Goal: Check status

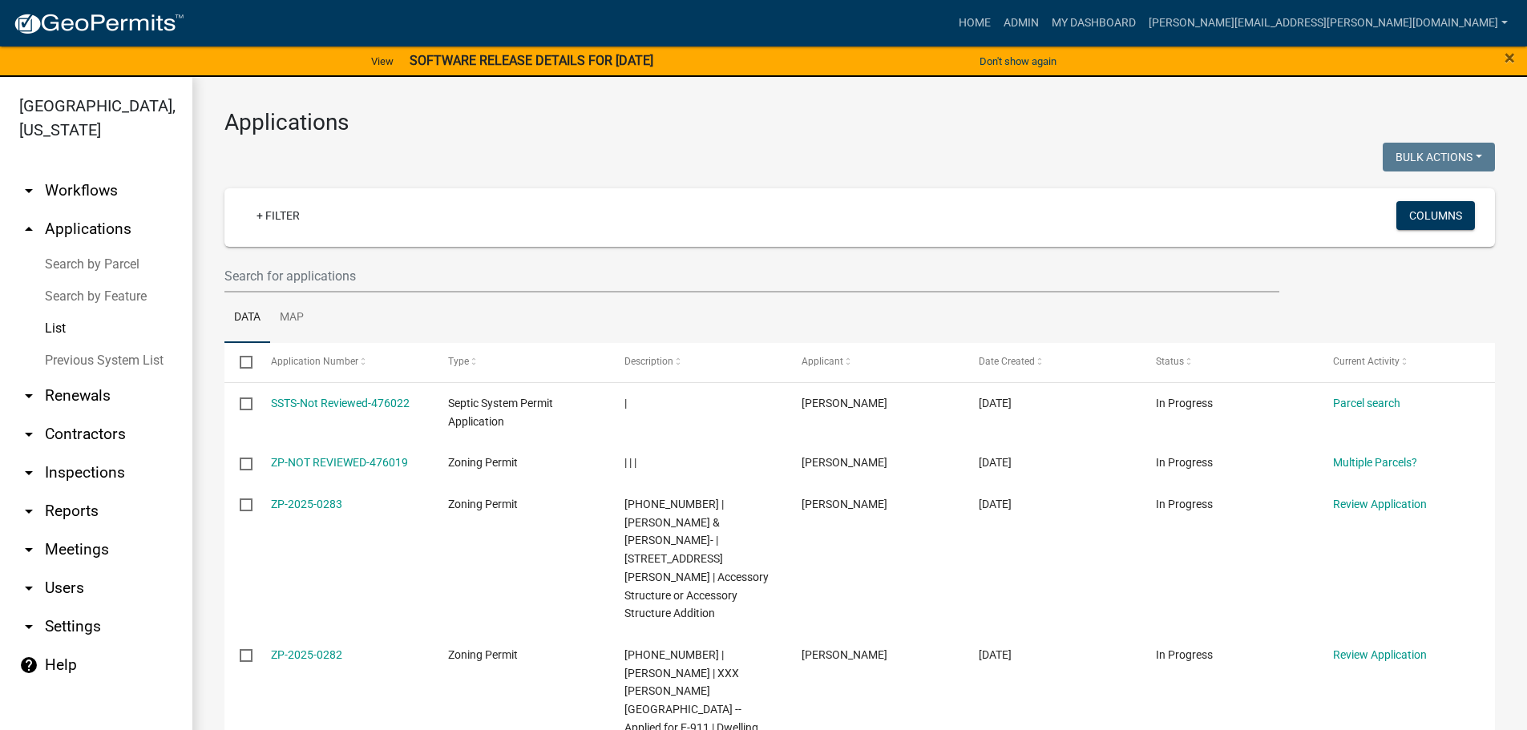
select select "3: 100"
click at [275, 215] on link "+ Filter" at bounding box center [278, 215] width 69 height 29
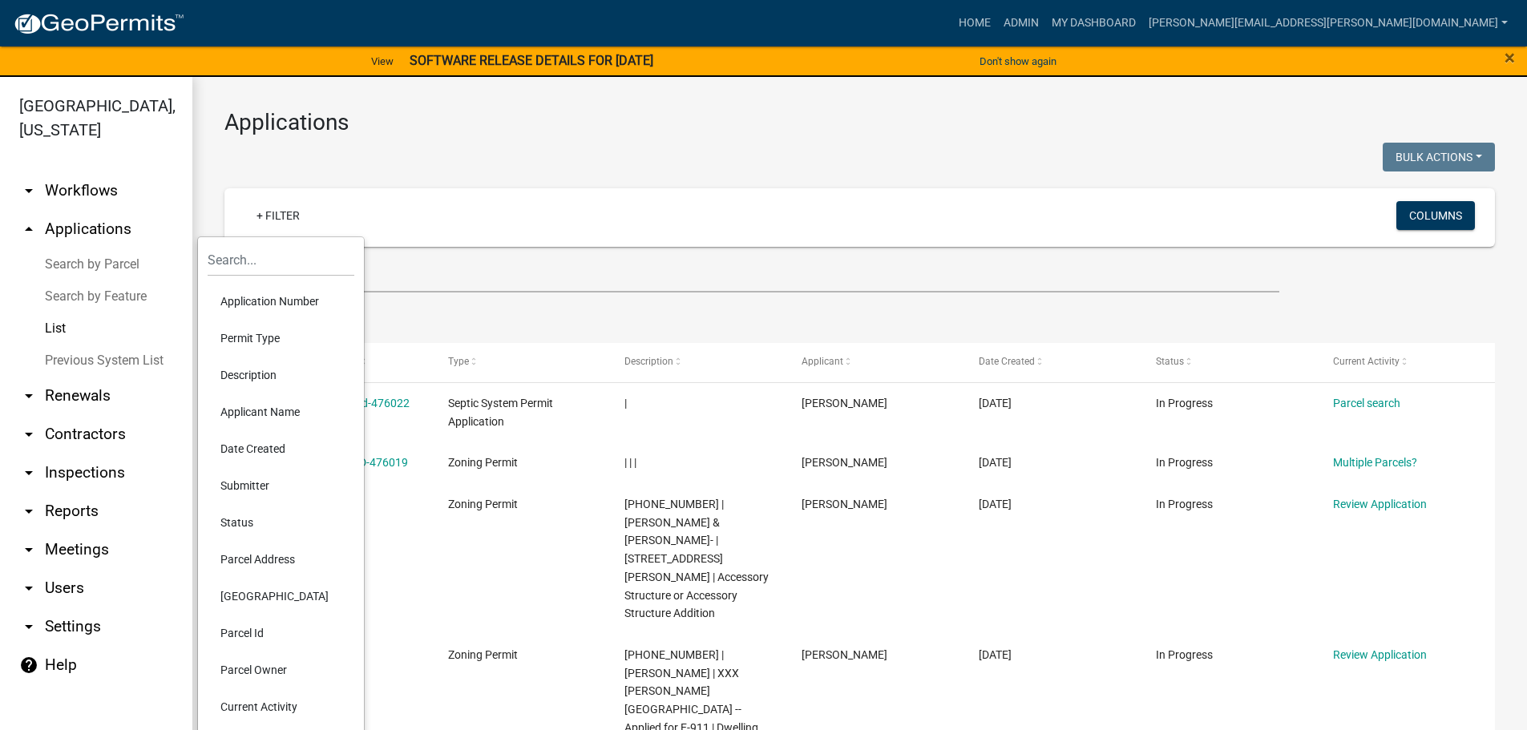
click at [269, 333] on li "Permit Type" at bounding box center [281, 338] width 147 height 37
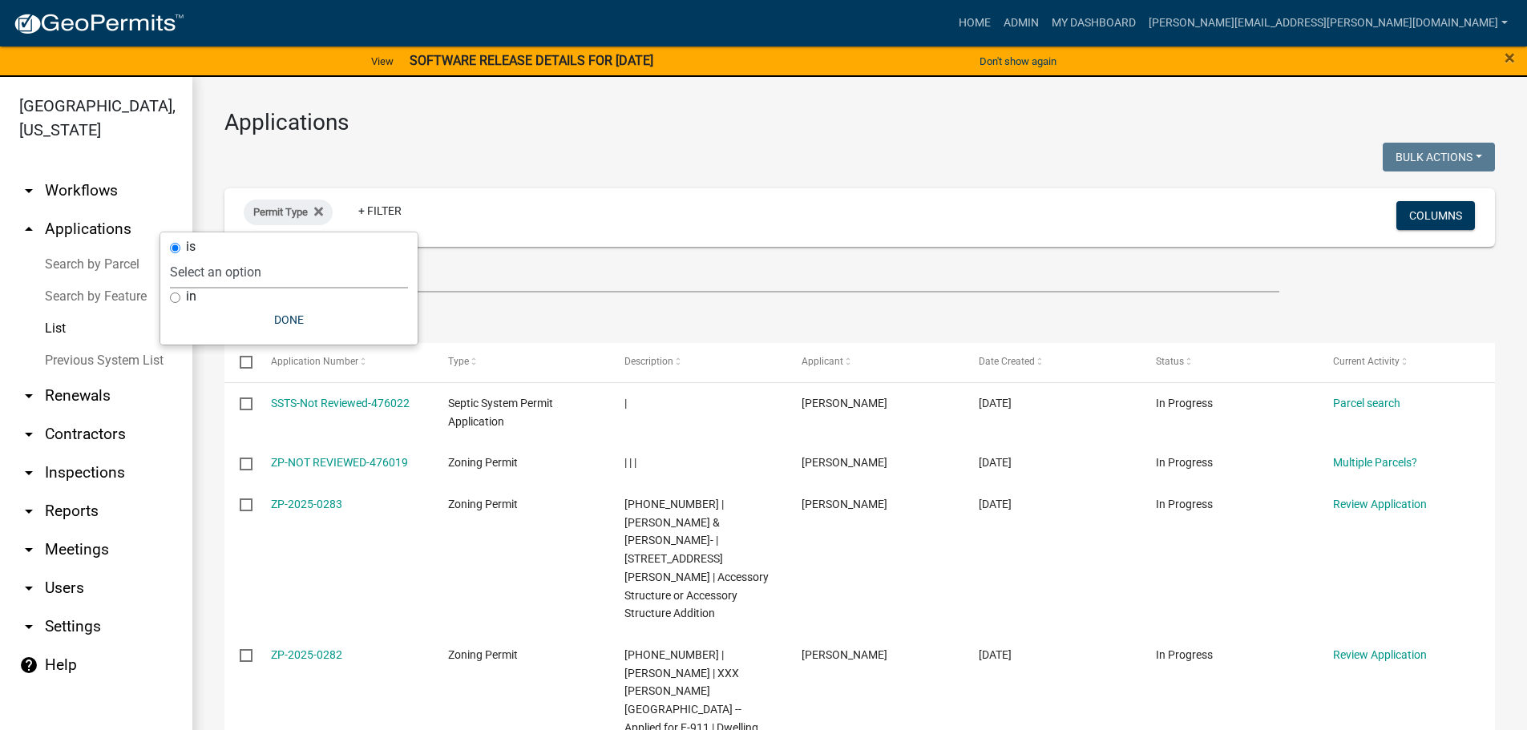
click at [256, 272] on select "Select an option Copy Of - Short Term [PERSON_NAME] DRAFT - CUP/IUP Application…" at bounding box center [289, 272] width 238 height 33
select select "89aa8290-0064-4f09-b800-24f466b336c2"
click at [230, 256] on select "Select an option Copy Of - Short Term [PERSON_NAME] DRAFT - CUP/IUP Application…" at bounding box center [289, 272] width 238 height 33
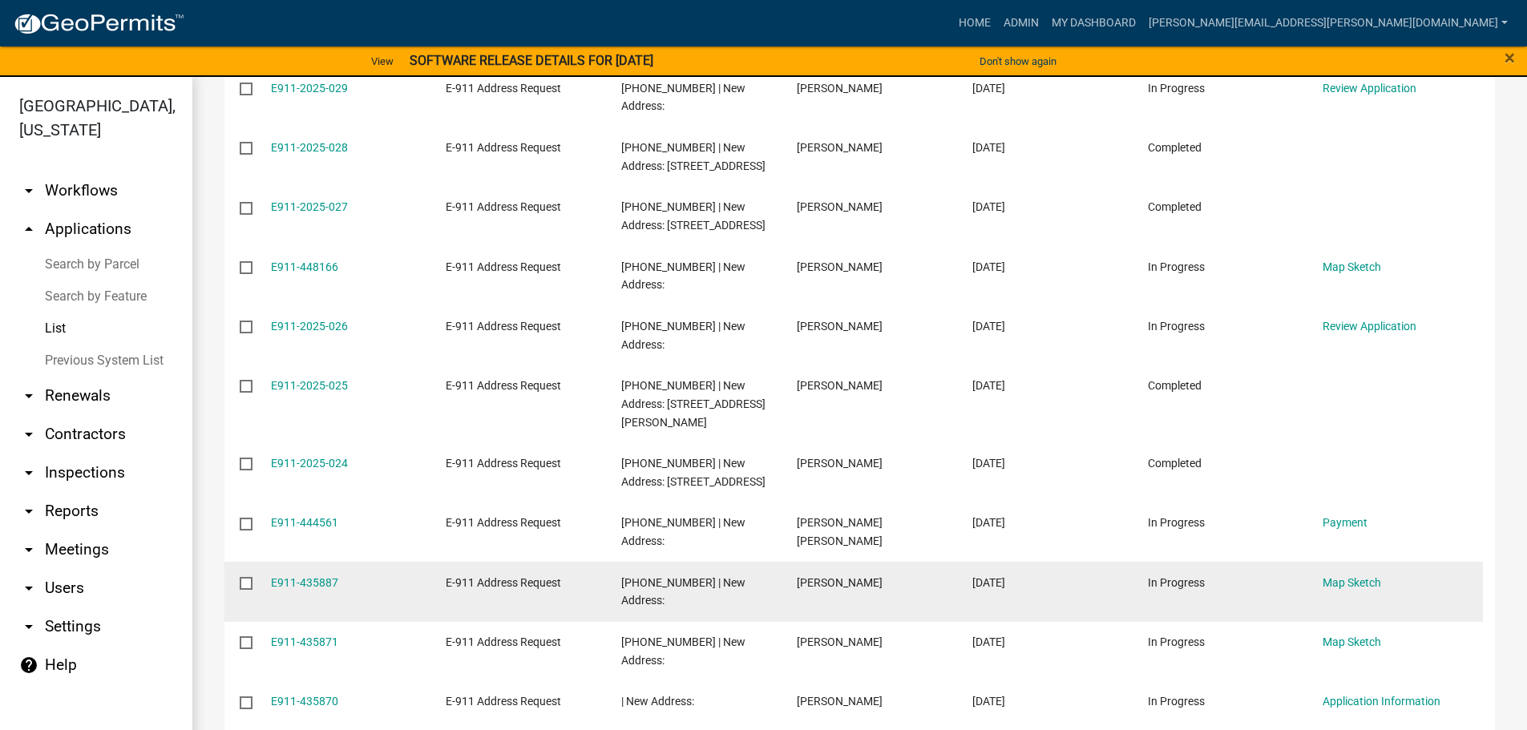
scroll to position [1363, 0]
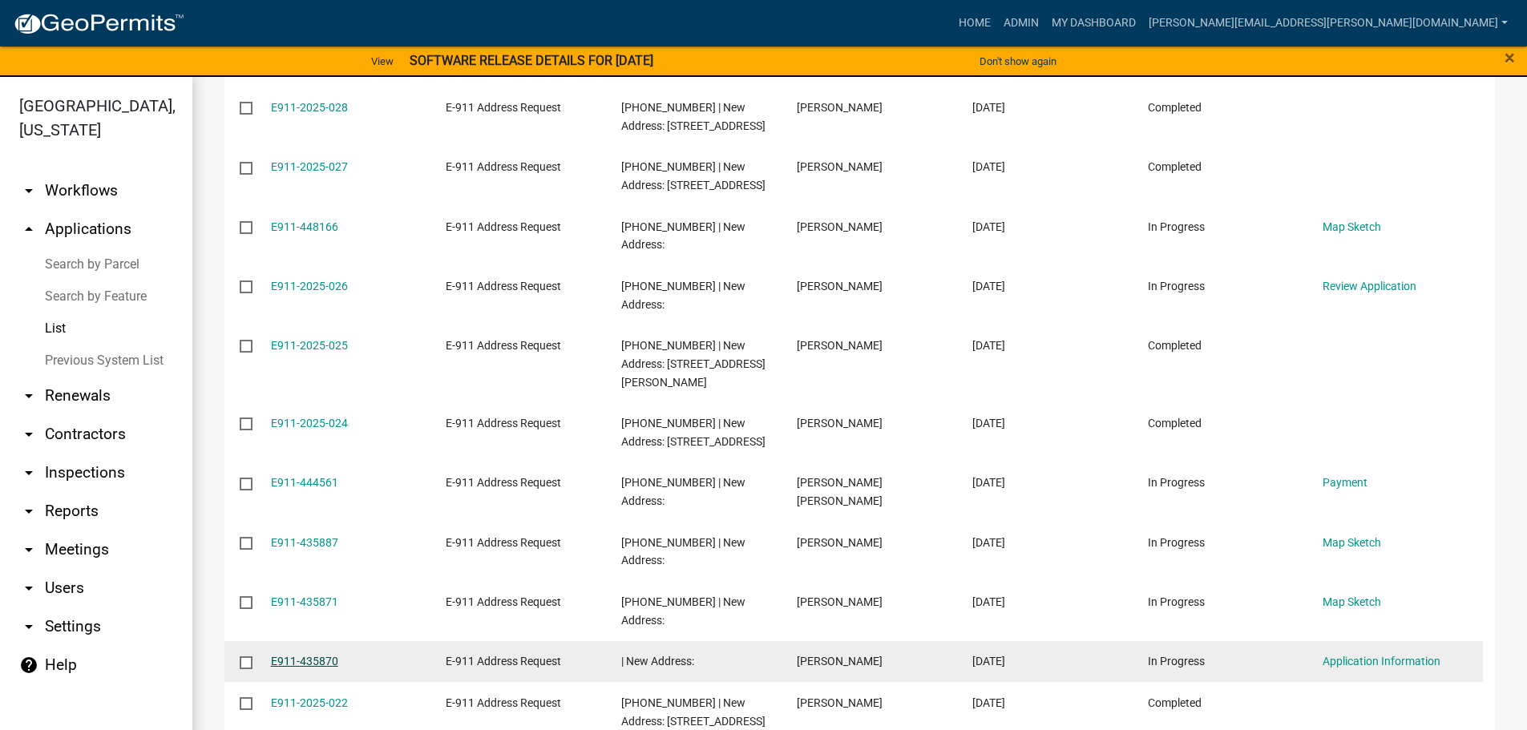
click at [293, 655] on link "E911-435870" at bounding box center [304, 661] width 67 height 13
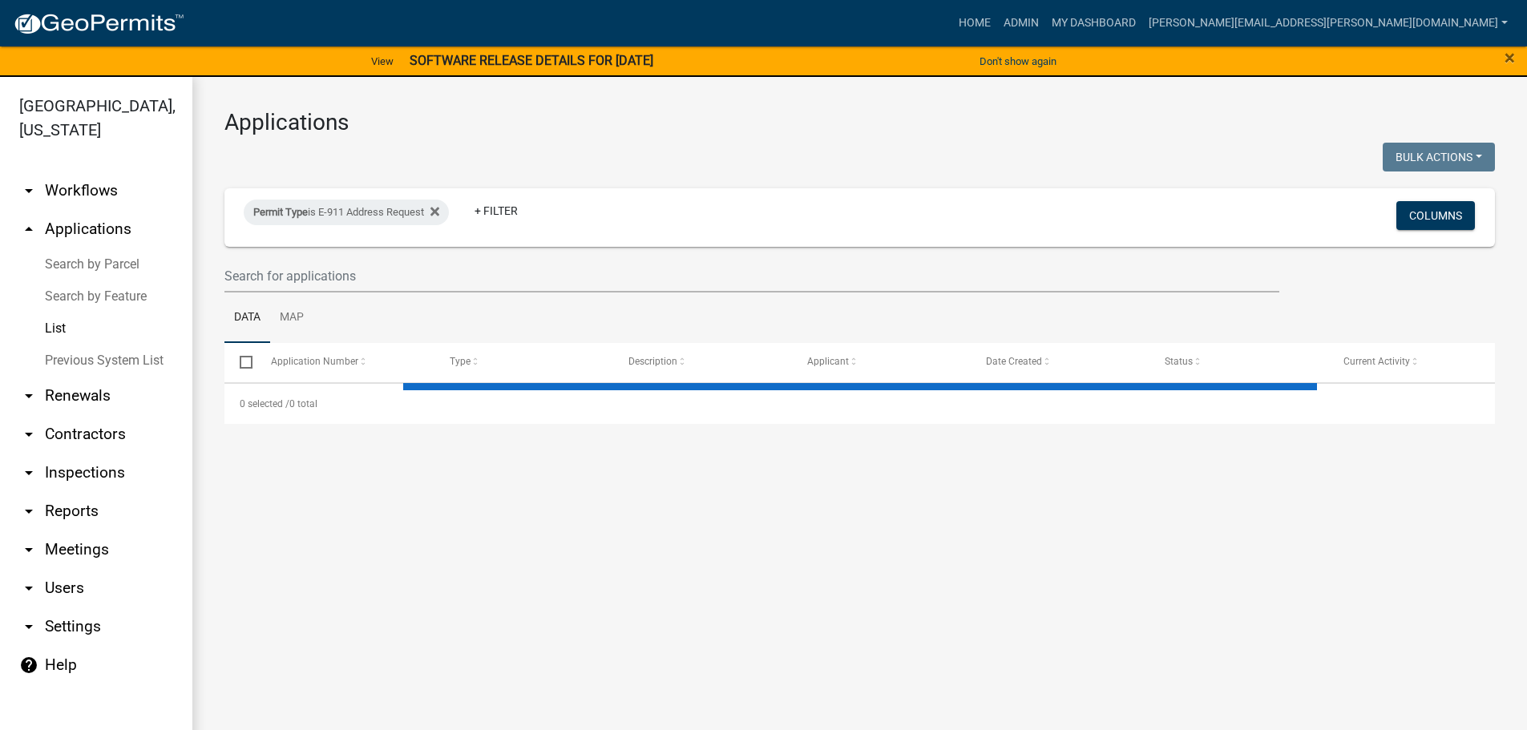
select select "3: 100"
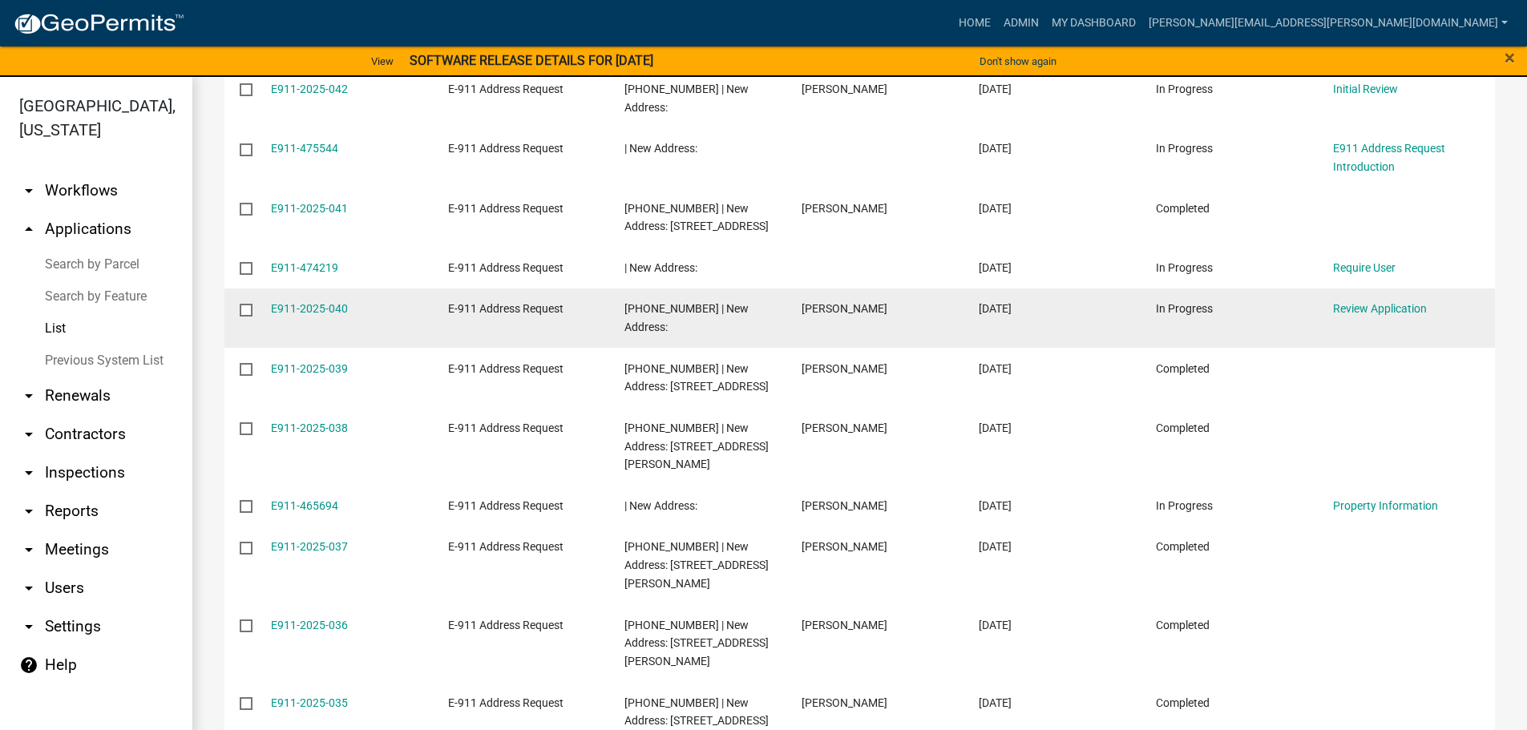
scroll to position [561, 0]
